Goal: Go to known website: Access a specific website the user already knows

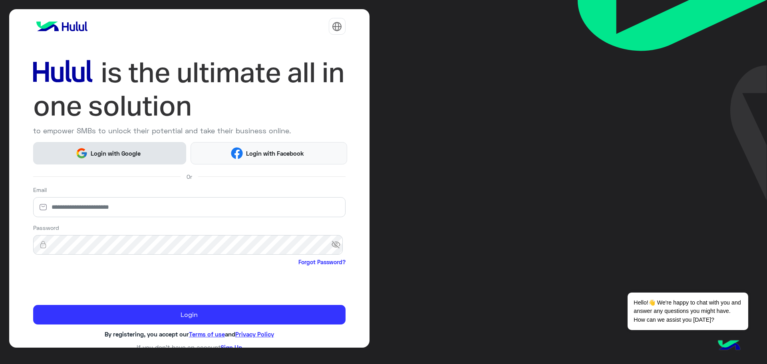
click at [99, 152] on span "Login with Google" at bounding box center [116, 153] width 56 height 9
